Goal: Information Seeking & Learning: Understand process/instructions

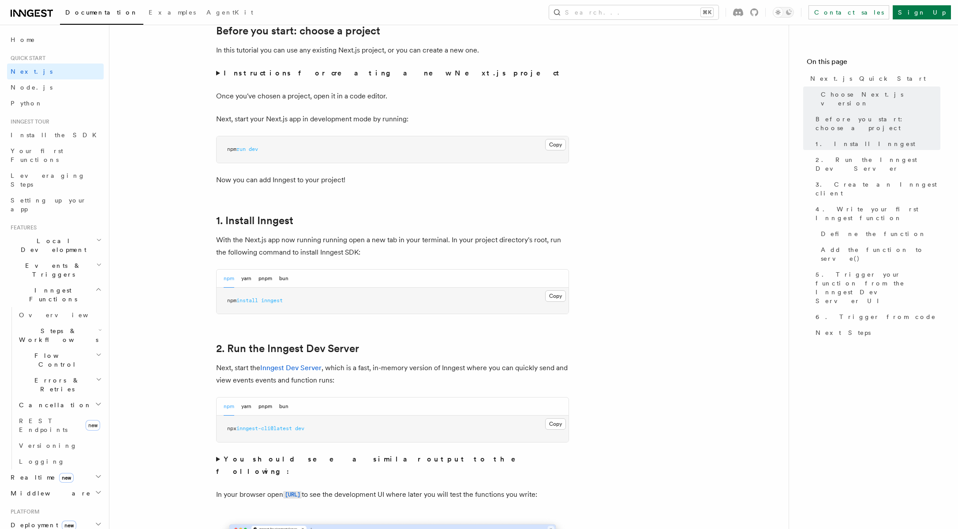
scroll to position [353, 0]
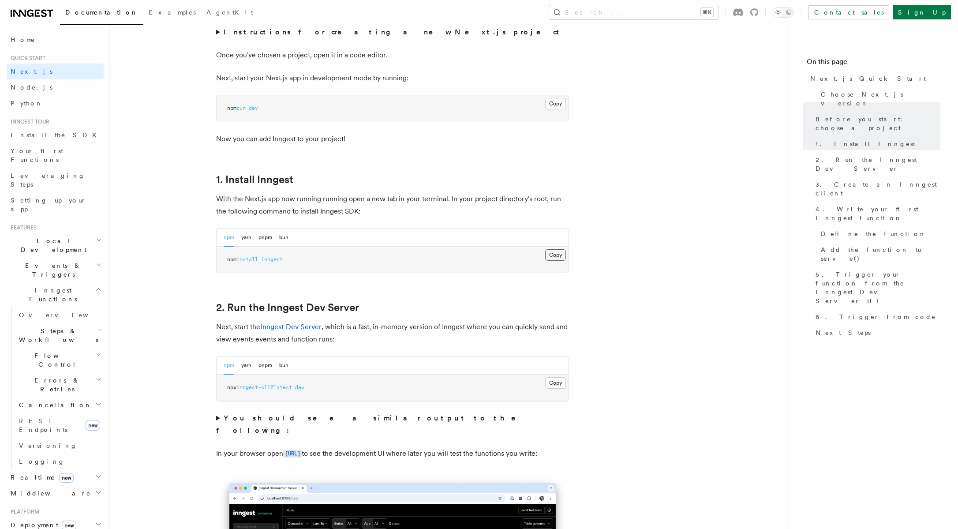
click at [561, 256] on button "Copy Copied" at bounding box center [555, 254] width 21 height 11
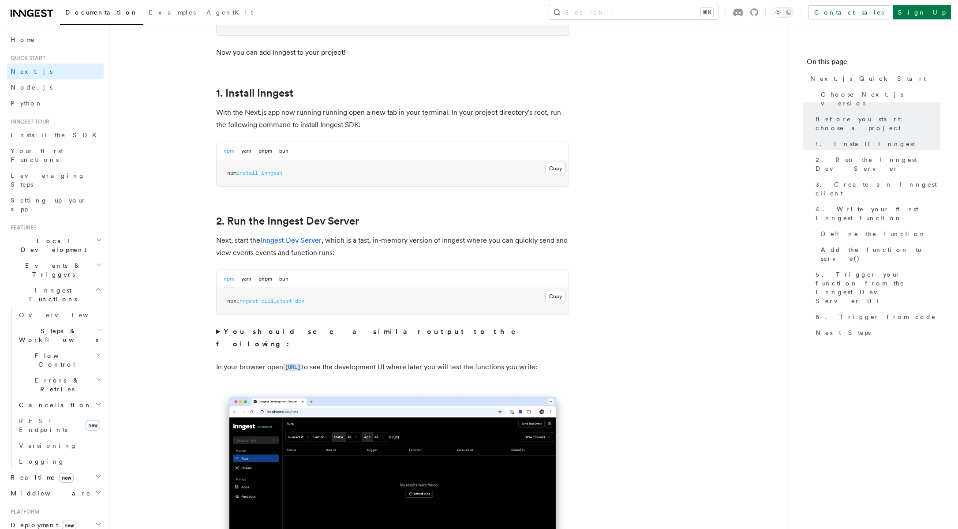
scroll to position [450, 0]
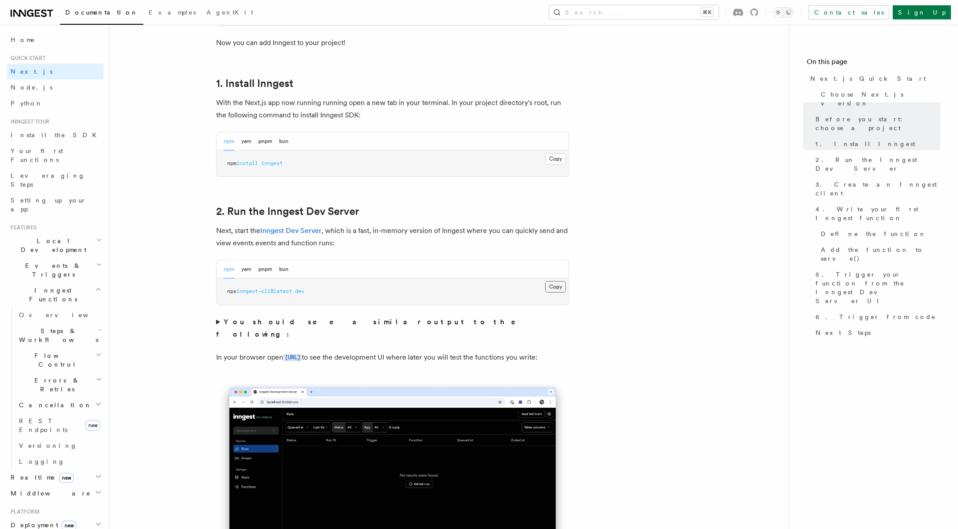
click at [557, 286] on button "Copy Copied" at bounding box center [555, 286] width 21 height 11
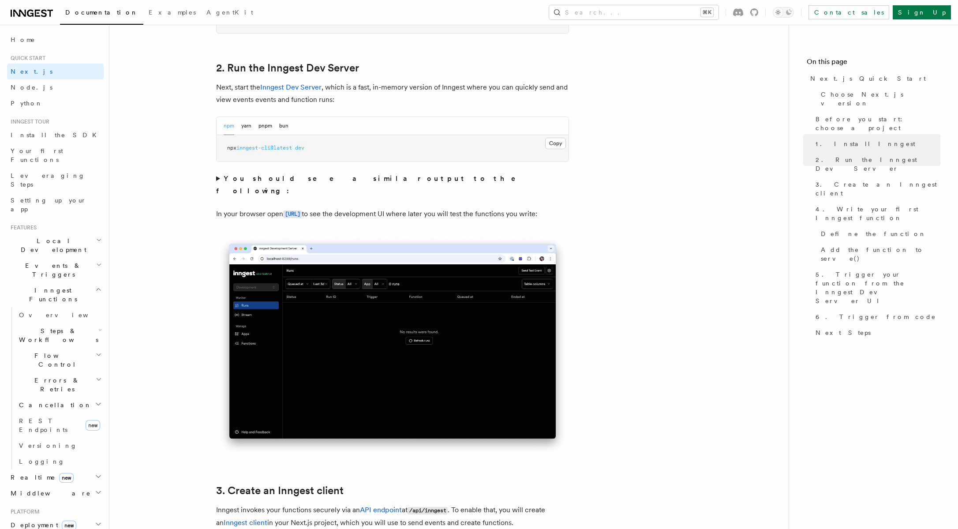
scroll to position [508, 0]
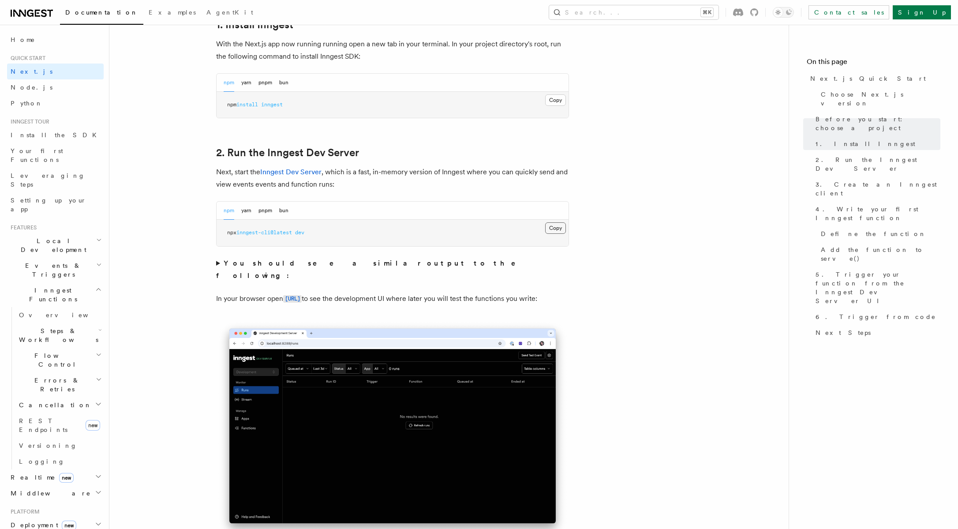
click at [557, 227] on button "Copy Copied" at bounding box center [555, 227] width 21 height 11
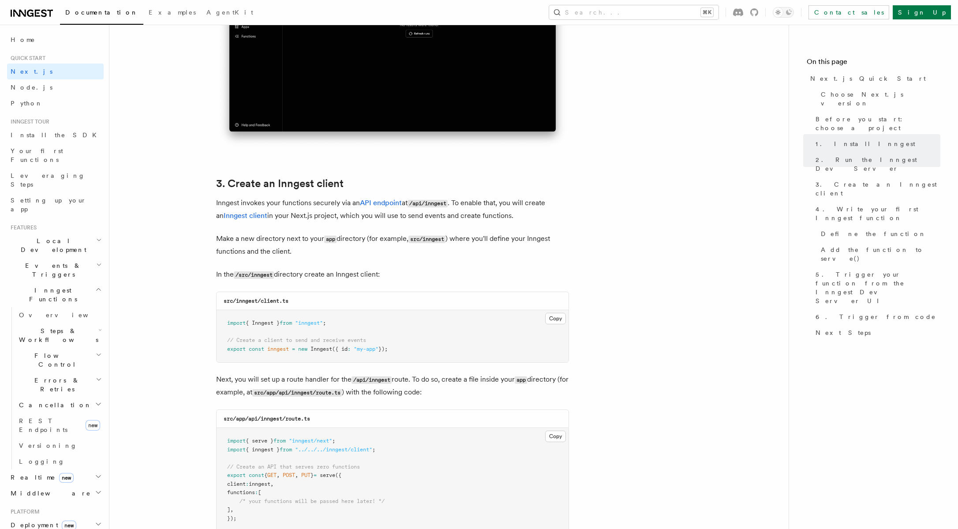
scroll to position [969, 0]
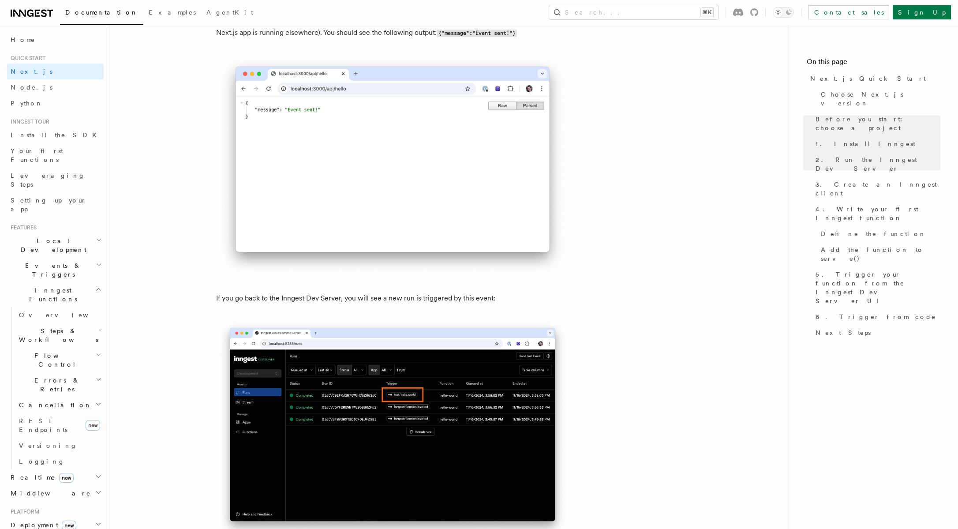
scroll to position [5420, 0]
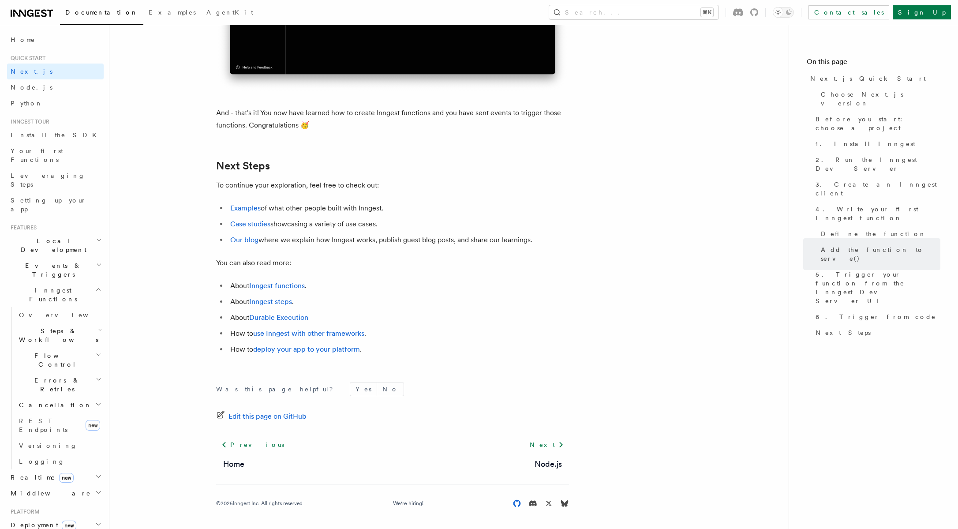
drag, startPoint x: 516, startPoint y: 504, endPoint x: 530, endPoint y: 486, distance: 23.0
click at [516, 504] on icon at bounding box center [517, 503] width 9 height 9
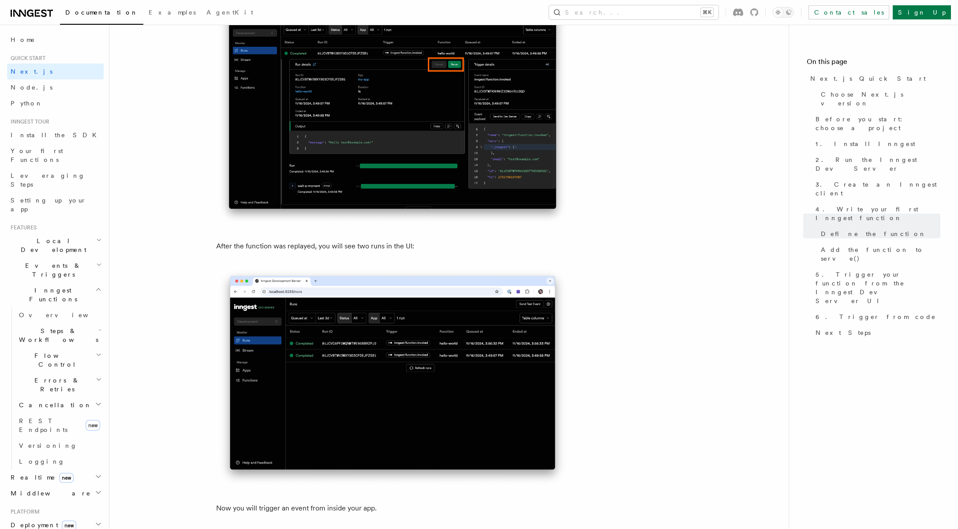
scroll to position [3979, 0]
